Goal: Task Accomplishment & Management: Use online tool/utility

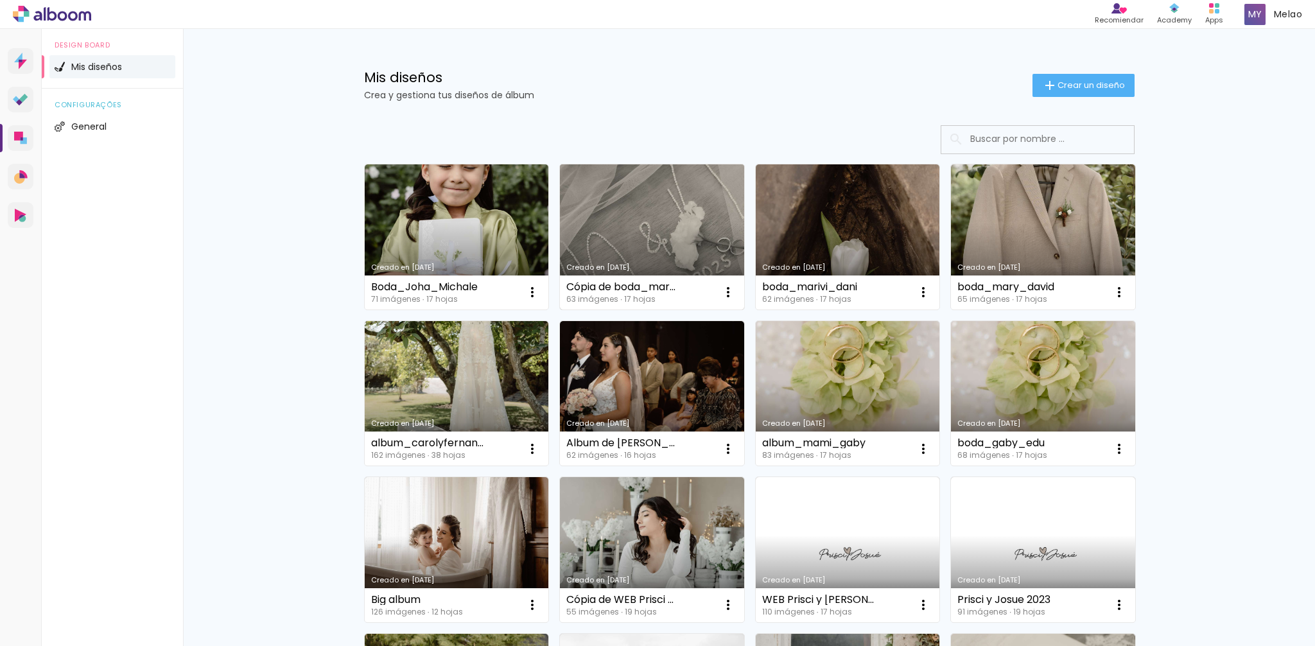
click at [670, 232] on link "Creado en [DATE]" at bounding box center [652, 236] width 184 height 145
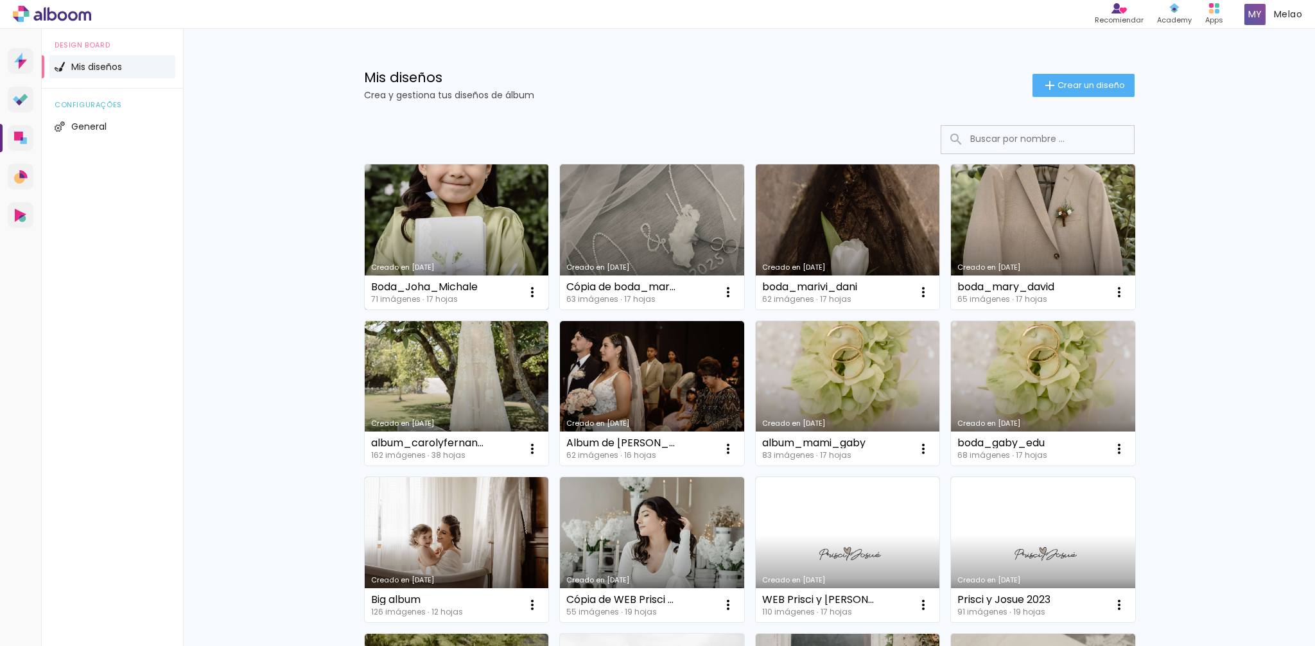
click at [442, 217] on link "Creado en [DATE]" at bounding box center [457, 236] width 184 height 145
